Goal: Task Accomplishment & Management: Use online tool/utility

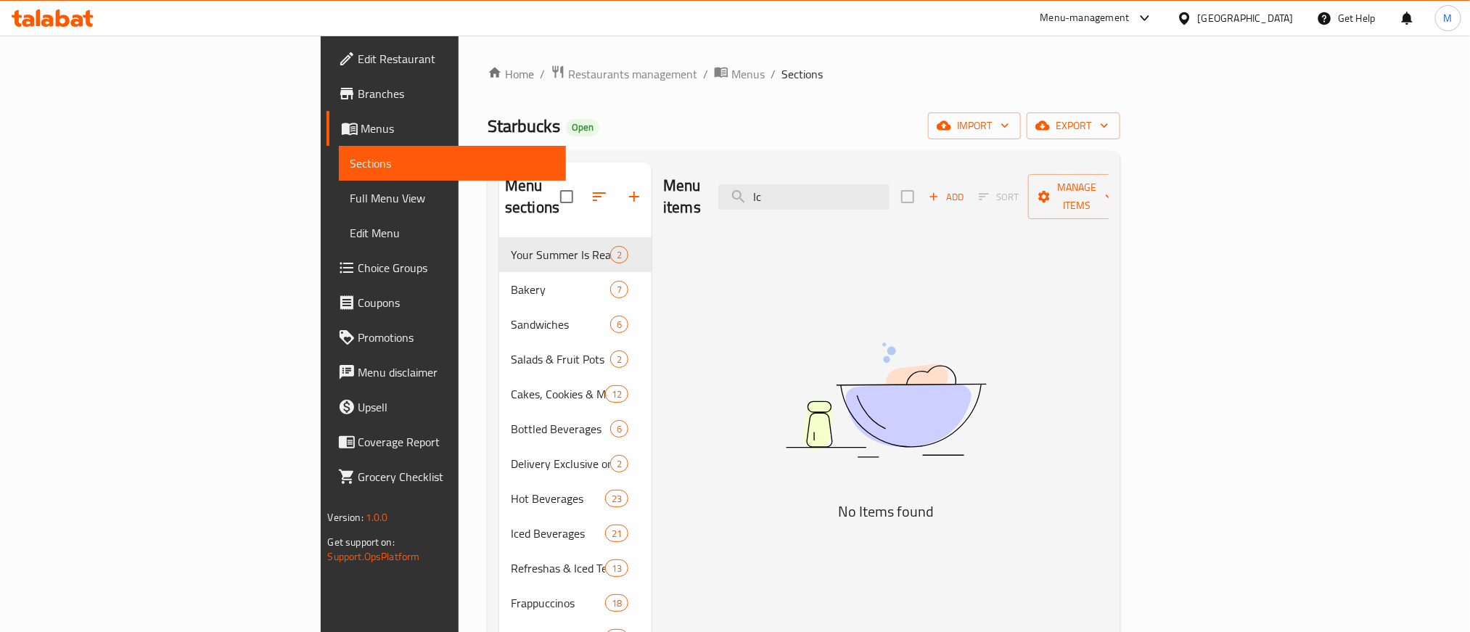
type input "I"
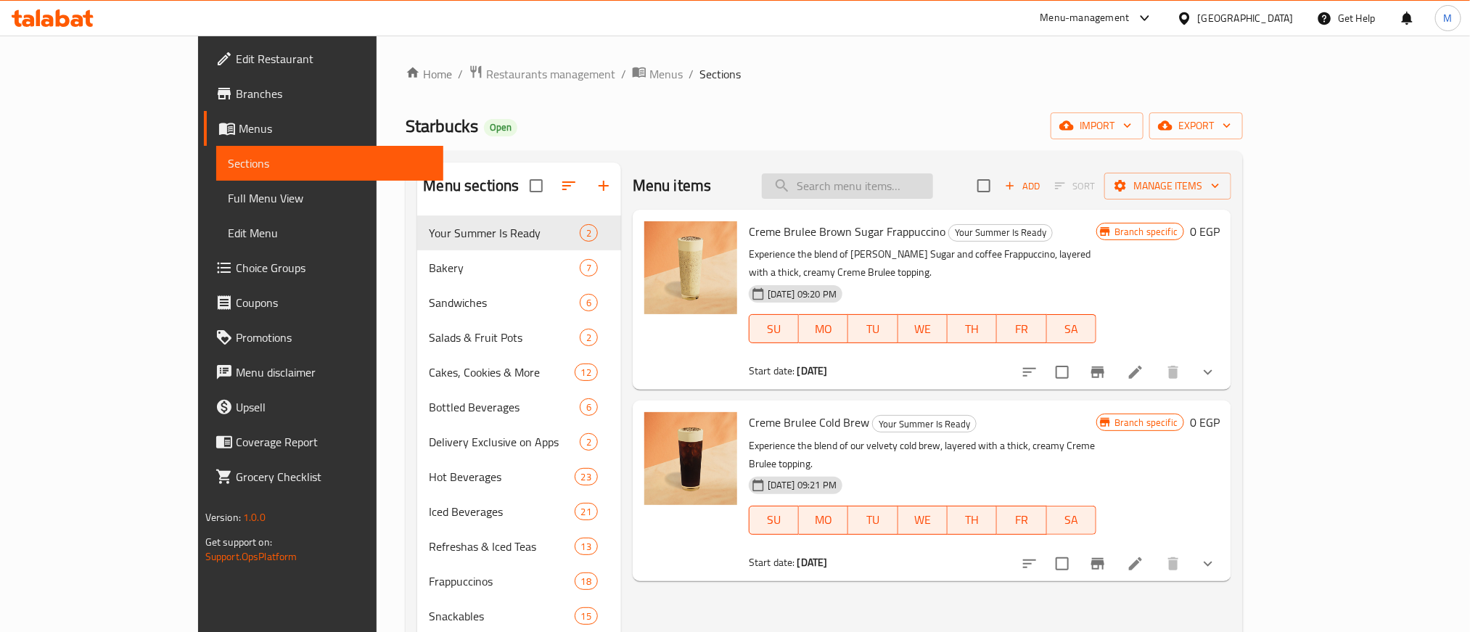
click at [893, 174] on input "search" at bounding box center [847, 185] width 171 height 25
paste input "Iced White Mocha"
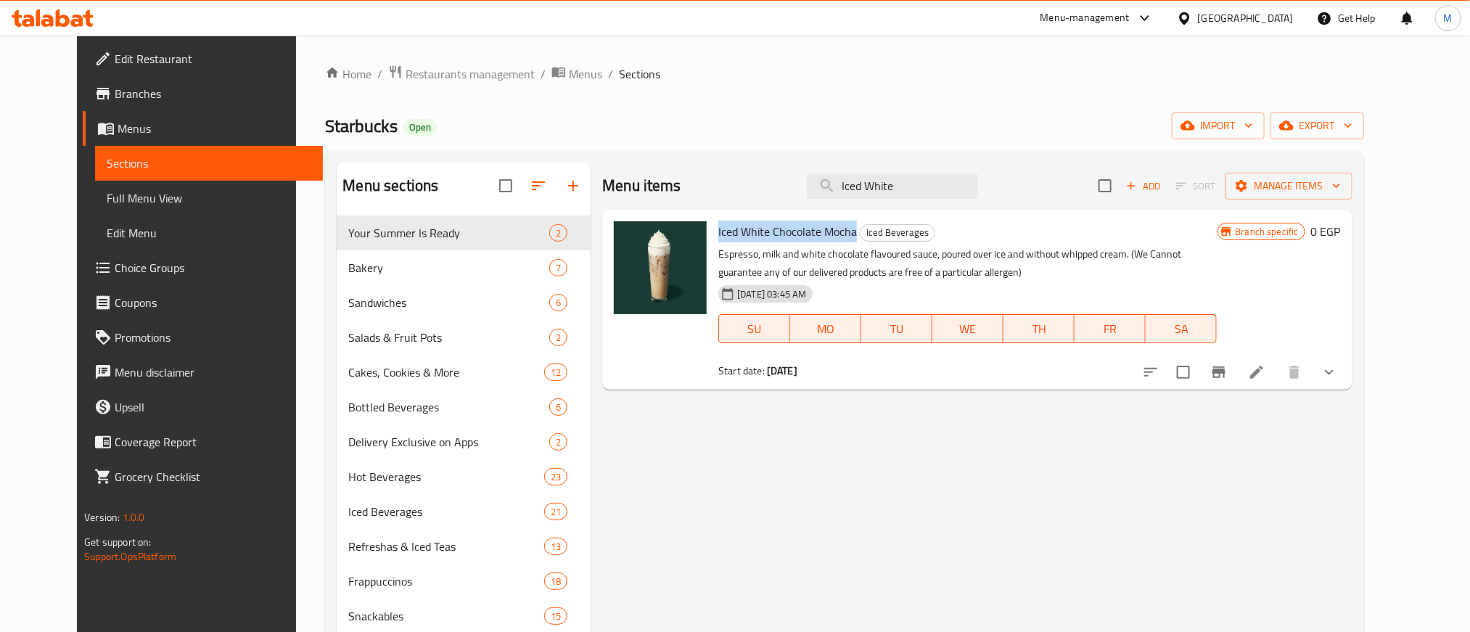
drag, startPoint x: 836, startPoint y: 231, endPoint x: 696, endPoint y: 231, distance: 140.0
click at [712, 231] on div "Iced White Chocolate Mocha Iced Beverages Espresso, milk and white chocolate fl…" at bounding box center [967, 299] width 510 height 168
copy span "Iced White Chocolate Mocha"
click at [966, 197] on input "Iced White" at bounding box center [892, 185] width 171 height 25
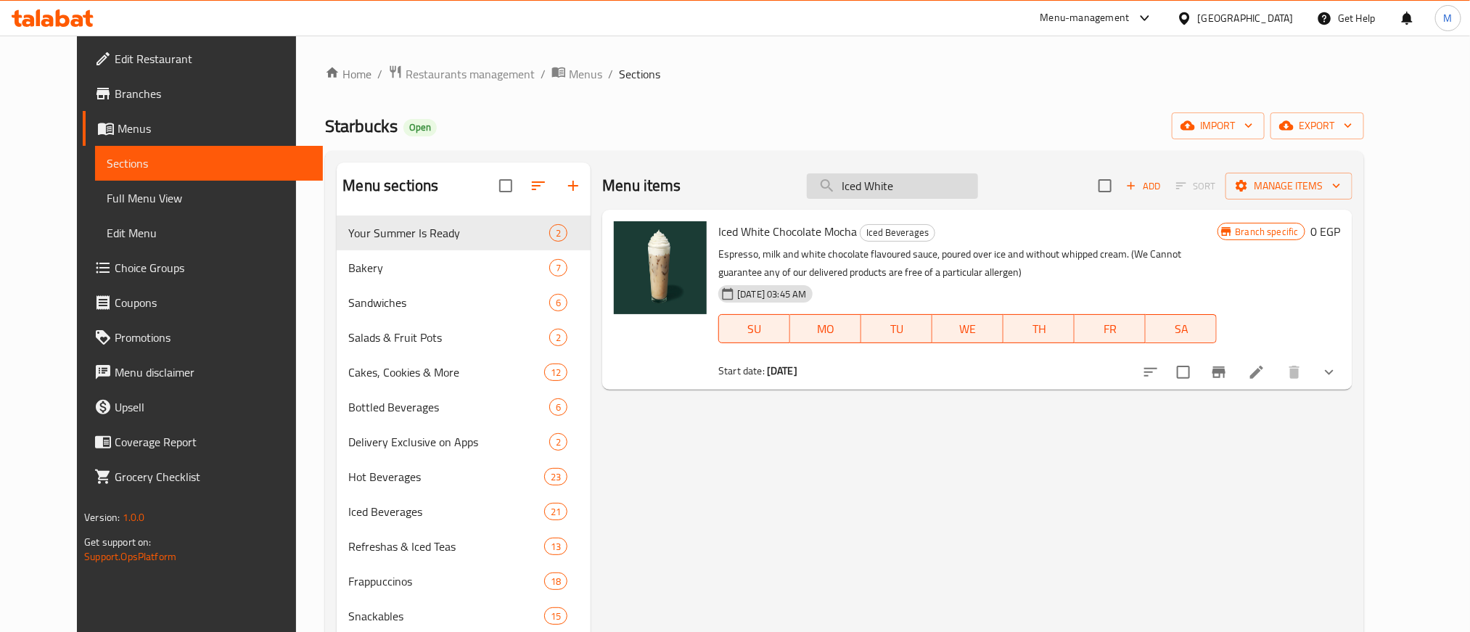
click at [966, 197] on input "Iced White" at bounding box center [892, 185] width 171 height 25
paste input "Cheese Croissant"
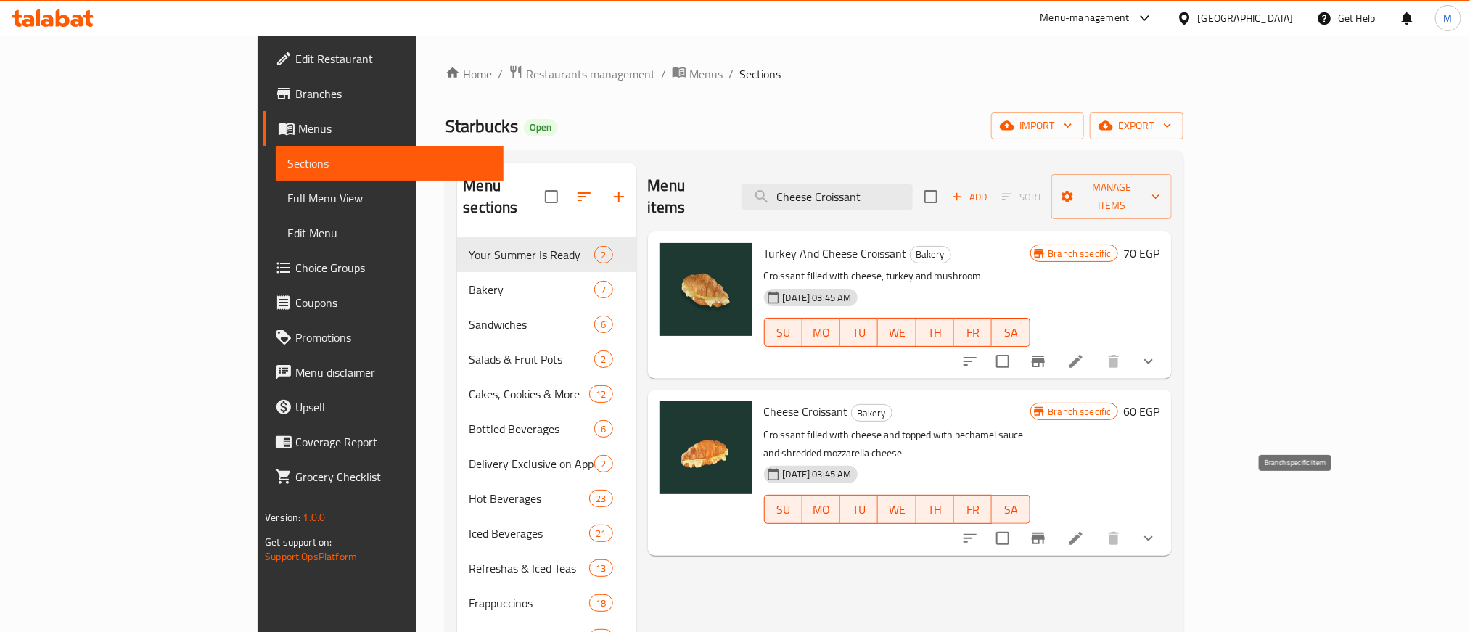
click at [1047, 530] on icon "Branch-specific-item" at bounding box center [1037, 538] width 17 height 17
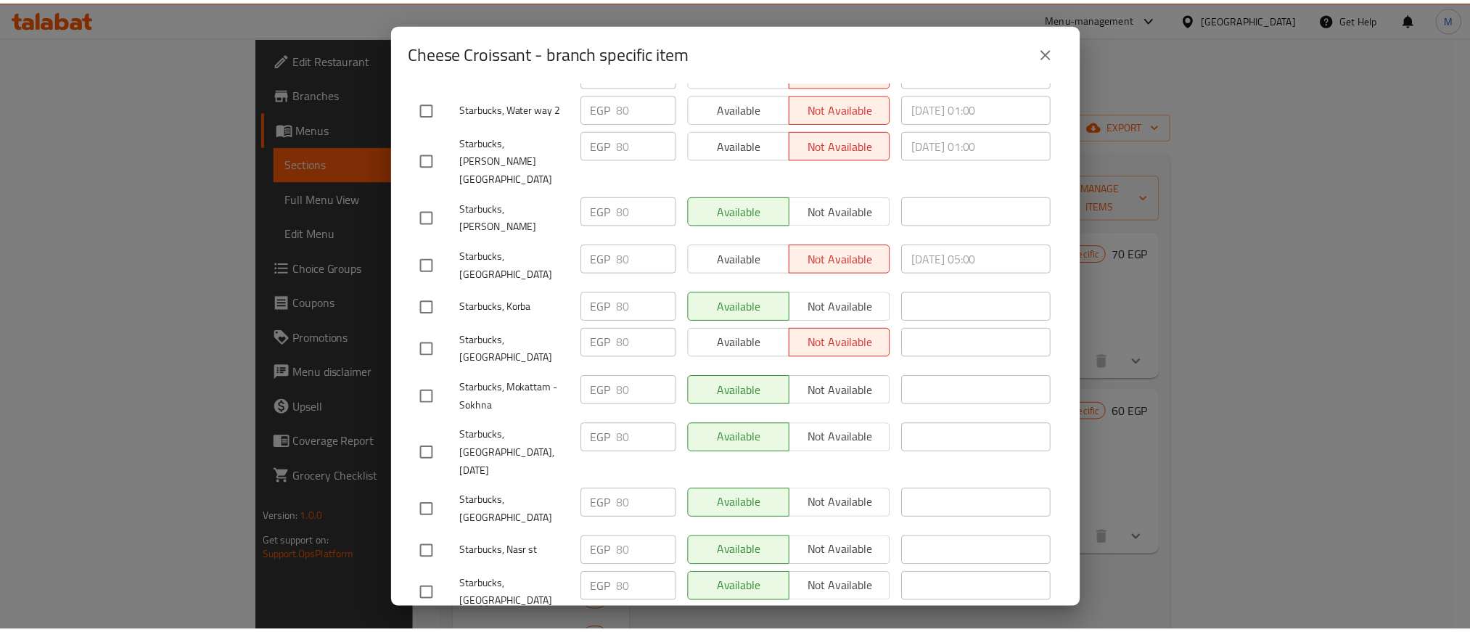
scroll to position [2490, 0]
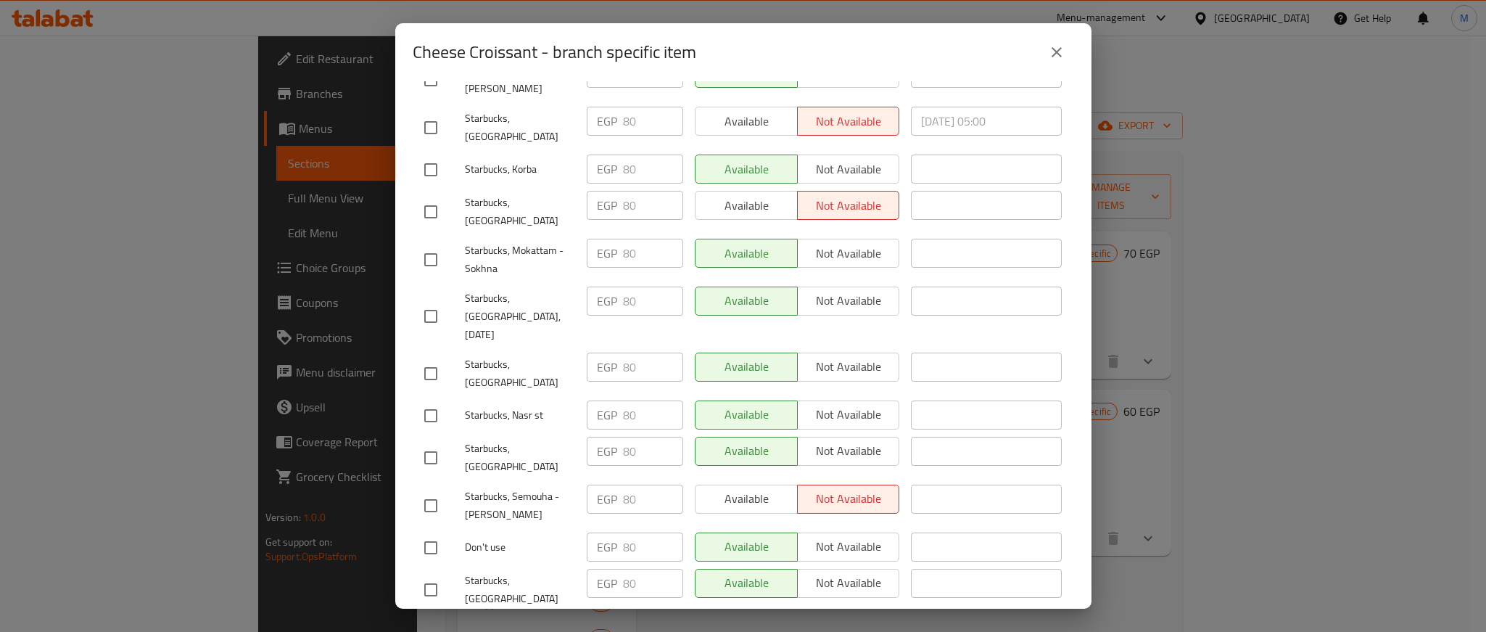
click at [1067, 44] on button "close" at bounding box center [1057, 52] width 35 height 35
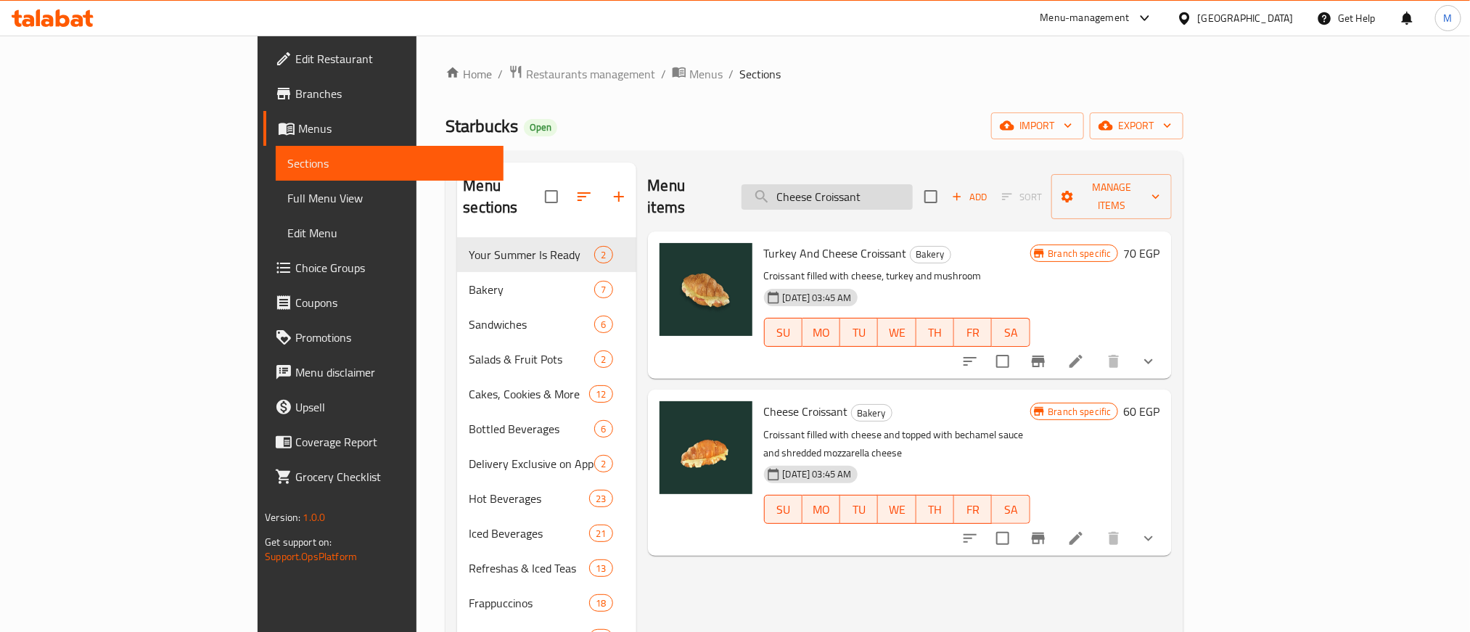
click at [913, 186] on input "Cheese Croissant" at bounding box center [826, 196] width 171 height 25
paste input "DOUBLESHOT ICED SHAKEN WHITE CHOCOLATE MOCHA"
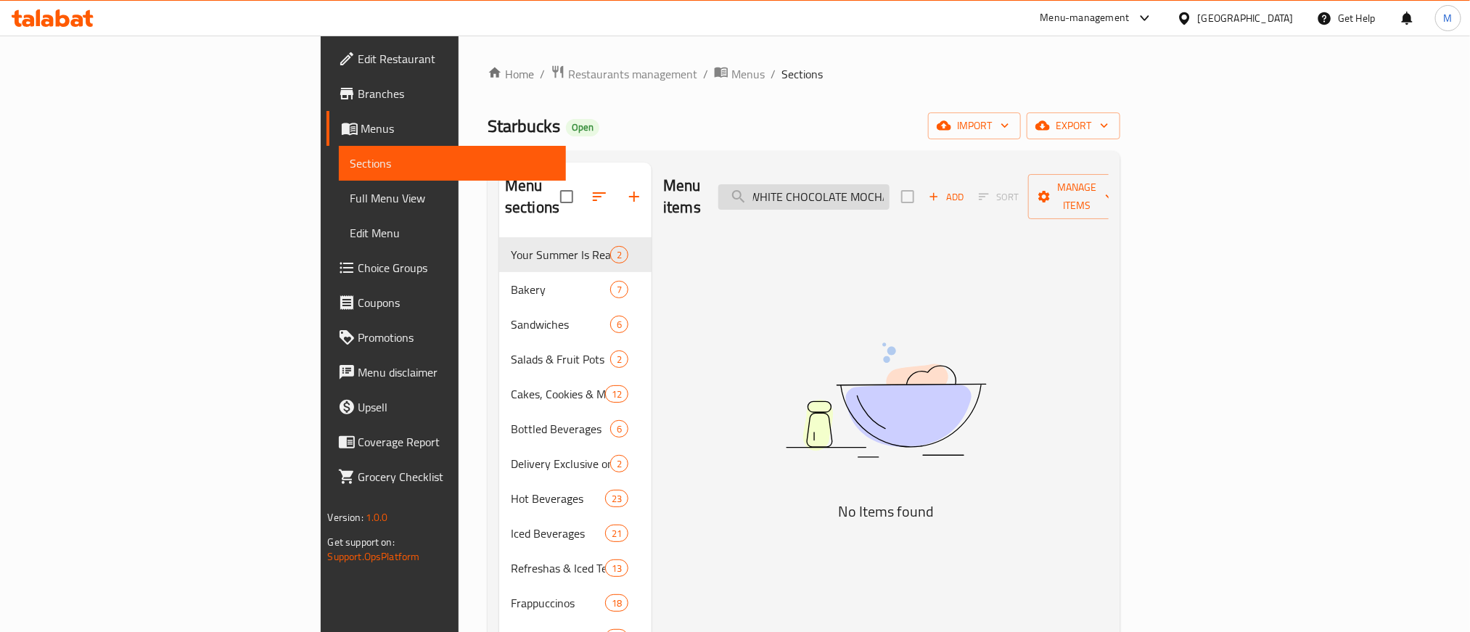
click at [889, 186] on input "DOUBLESHOT ICED SHAKEN WHITE CHOCOLATE MOCHA" at bounding box center [803, 196] width 171 height 25
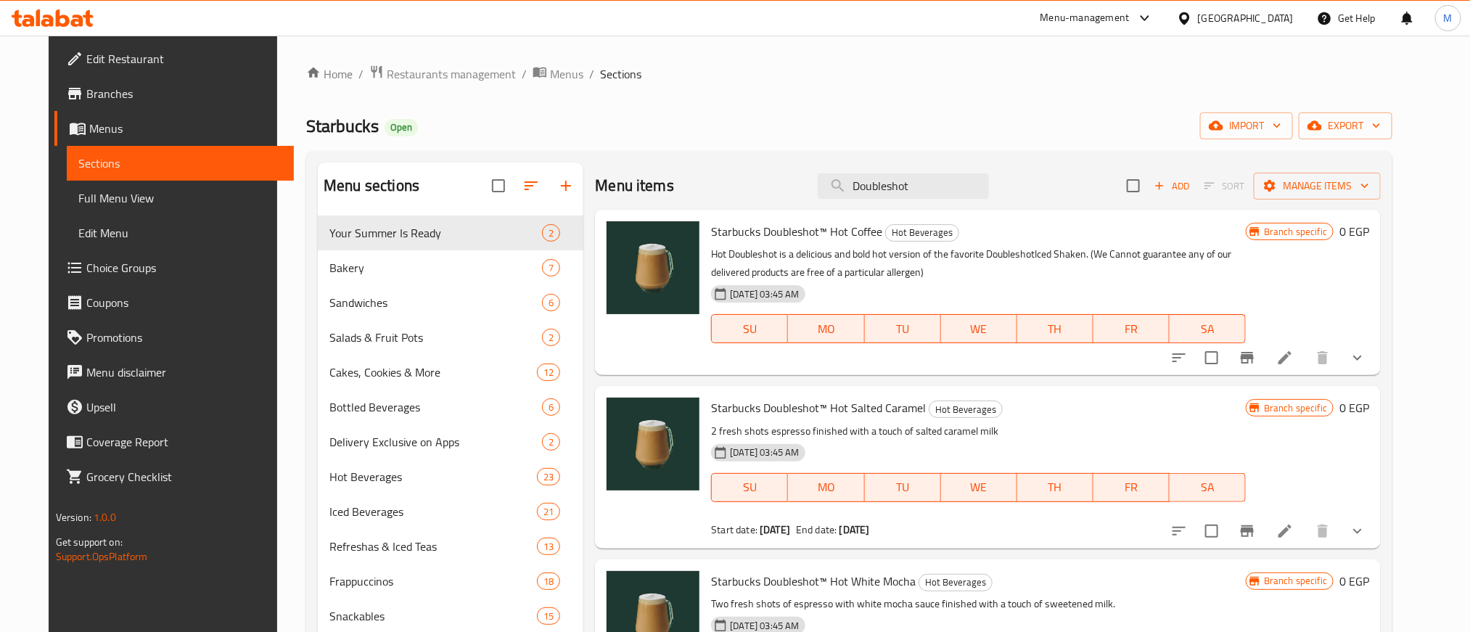
type input "Doubleshot"
drag, startPoint x: 873, startPoint y: 94, endPoint x: 799, endPoint y: 99, distance: 74.2
click at [799, 99] on div "Home / Restaurants management / Menus / Sections Starbucks Open import export M…" at bounding box center [849, 480] width 1086 height 830
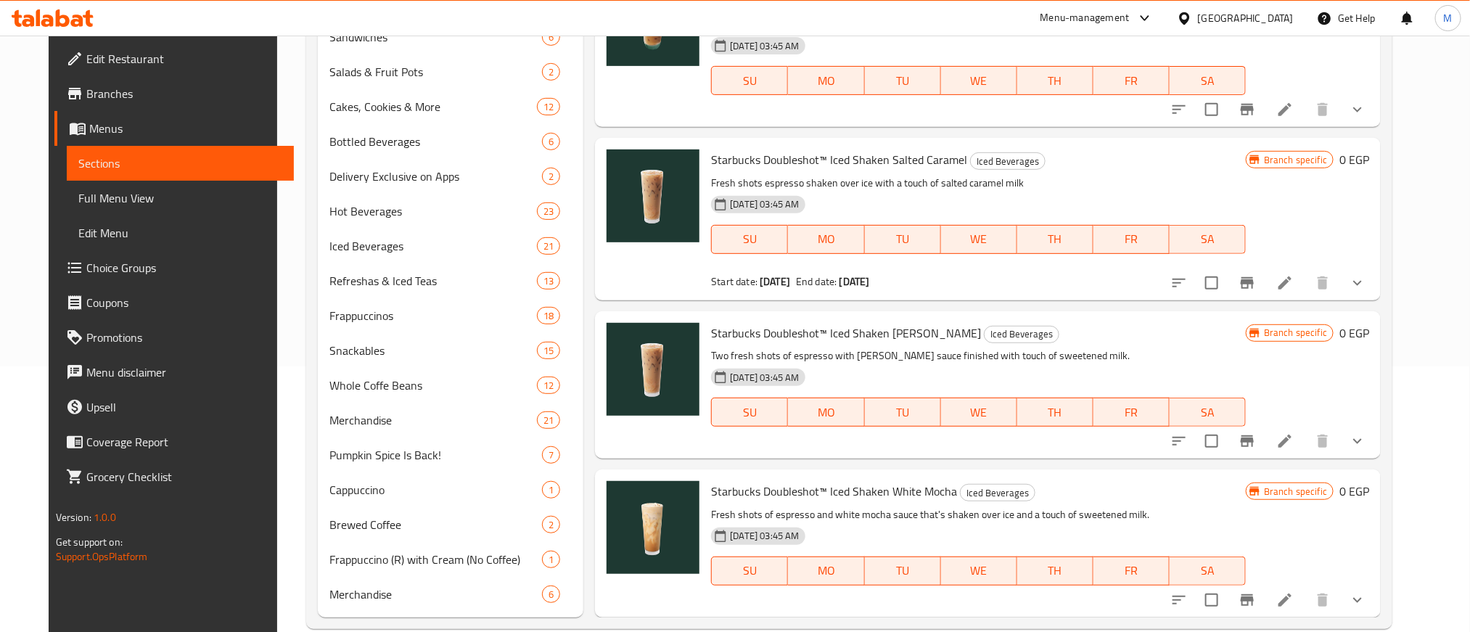
scroll to position [292, 0]
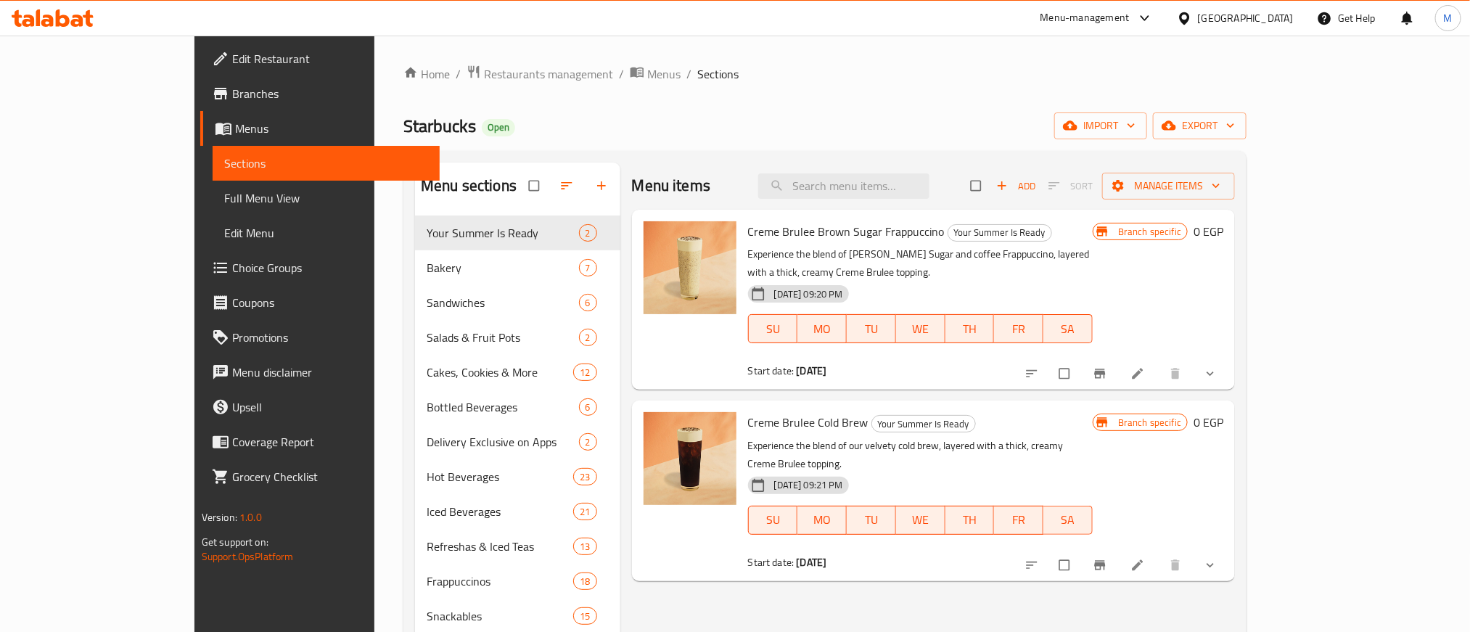
click at [232, 88] on span "Branches" at bounding box center [330, 93] width 196 height 17
